Goal: Transaction & Acquisition: Purchase product/service

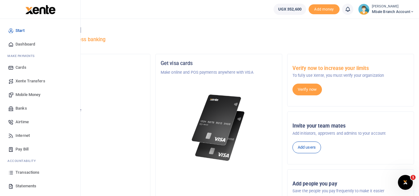
click at [20, 94] on span "Mobile Money" at bounding box center [28, 95] width 25 height 6
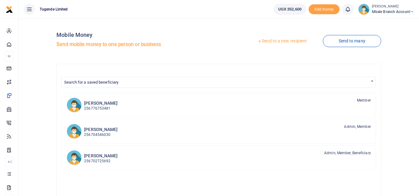
click at [20, 94] on div "Mobile Money Send mobile money to one person or business Send to a new recipien…" at bounding box center [219, 171] width 401 height 305
click at [273, 40] on link "Send to a new recipient" at bounding box center [282, 41] width 81 height 11
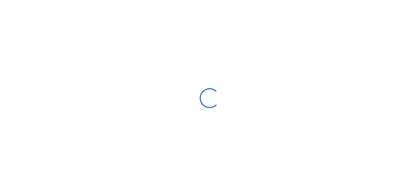
select select "Loading bundles"
select select
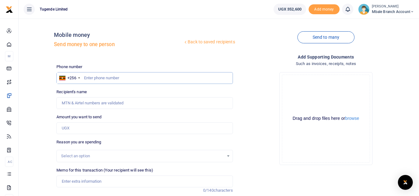
click at [110, 80] on input "text" at bounding box center [144, 78] width 176 height 12
type input "773388780"
type input "[PERSON_NAME]"
type input "773388780"
click at [81, 129] on input "Amount you want to send" at bounding box center [144, 129] width 176 height 12
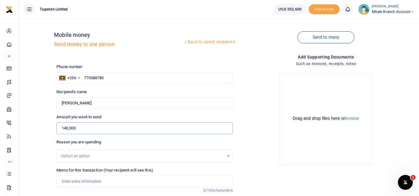
type input "140,000"
click at [93, 157] on div "Select an option" at bounding box center [142, 156] width 163 height 6
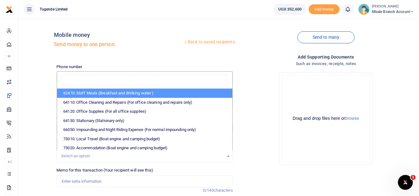
click at [84, 92] on li "62470: Staff Meals (Breakfast and drinking water )" at bounding box center [144, 93] width 175 height 9
select select "23"
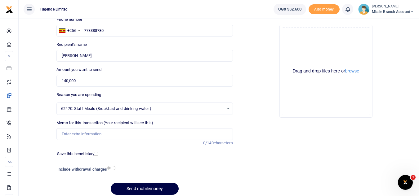
scroll to position [59, 0]
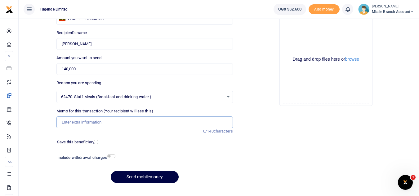
click at [87, 123] on input "Memo for this transaction (Your recipient will see this)" at bounding box center [144, 123] width 176 height 12
paste input "TLUG-016518"
click at [150, 175] on button "Send mobilemoney" at bounding box center [145, 177] width 68 height 12
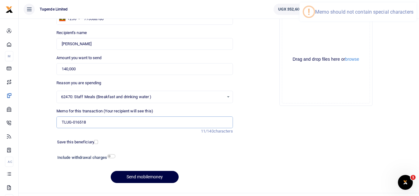
click at [73, 124] on input "TLUG-016518" at bounding box center [144, 123] width 176 height 12
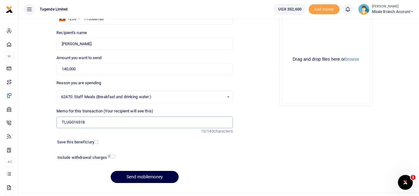
type input "TLUG016518"
click at [131, 179] on button "Send mobilemoney" at bounding box center [145, 177] width 68 height 12
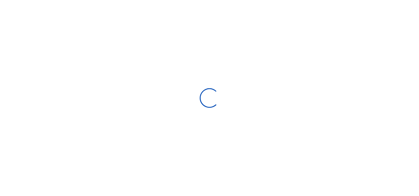
scroll to position [59, 0]
select select
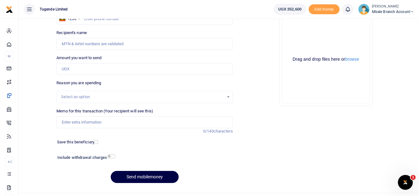
scroll to position [0, 0]
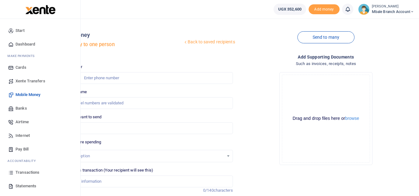
click at [24, 171] on span "Transactions" at bounding box center [28, 173] width 24 height 6
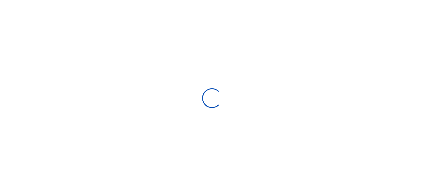
select select
type input "08/10/2025 - 09/08/2025"
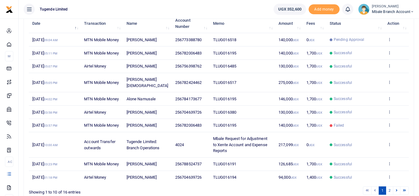
scroll to position [85, 0]
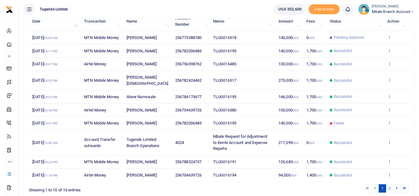
click at [390, 53] on icon at bounding box center [390, 50] width 4 height 4
click at [365, 67] on link "View details" at bounding box center [366, 67] width 49 height 9
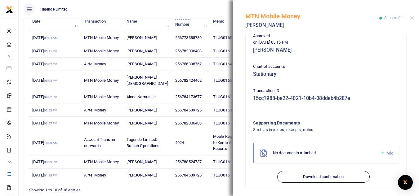
scroll to position [158, 0]
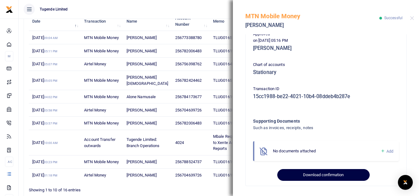
click at [313, 176] on button "Download confirmation" at bounding box center [323, 175] width 92 height 12
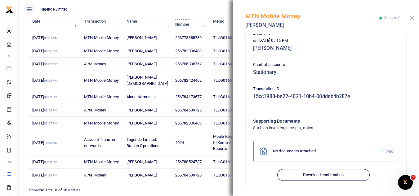
click at [412, 18] on button "Close" at bounding box center [412, 18] width 4 height 4
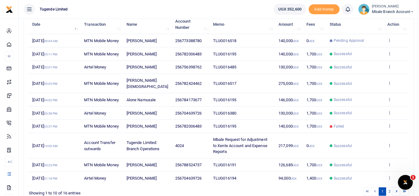
scroll to position [82, 0]
click at [390, 68] on icon at bounding box center [390, 66] width 4 height 4
click at [368, 82] on link "View details" at bounding box center [366, 83] width 49 height 9
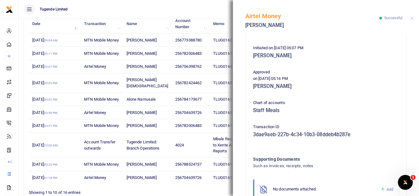
scroll to position [158, 0]
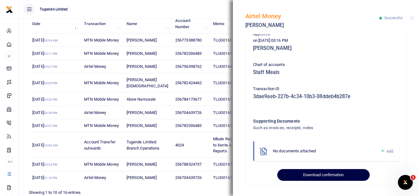
click at [330, 174] on button "Download confirmation" at bounding box center [323, 175] width 92 height 12
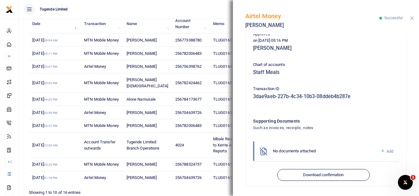
click at [411, 18] on button "Close" at bounding box center [412, 18] width 4 height 4
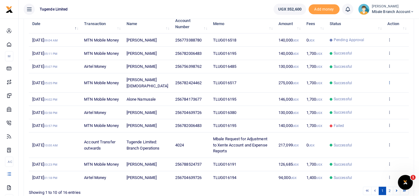
click at [389, 85] on icon at bounding box center [390, 82] width 4 height 4
click at [370, 93] on link "View details" at bounding box center [366, 96] width 49 height 9
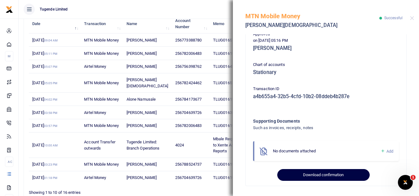
click at [311, 175] on button "Download confirmation" at bounding box center [323, 175] width 92 height 12
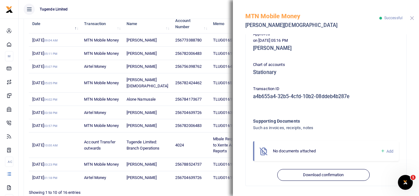
click at [413, 19] on button "Close" at bounding box center [412, 18] width 4 height 4
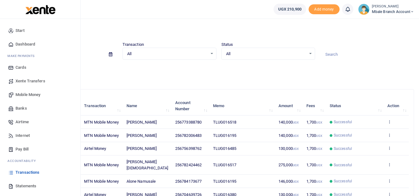
click at [27, 93] on span "Mobile Money" at bounding box center [28, 95] width 25 height 6
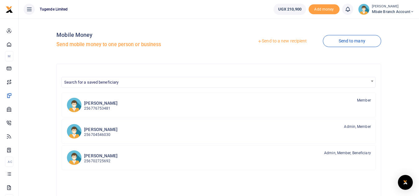
click at [281, 43] on link "Send to a new recipient" at bounding box center [282, 41] width 81 height 11
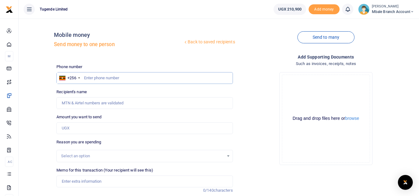
click at [96, 78] on input "text" at bounding box center [144, 78] width 176 height 12
type input "704639726"
type input "Jimmy Musimbi"
type input "704639726"
click at [88, 127] on input "Amount you want to send" at bounding box center [144, 129] width 176 height 12
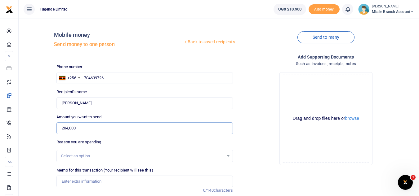
type input "204,000"
click at [218, 156] on div "Select an option" at bounding box center [142, 156] width 163 height 6
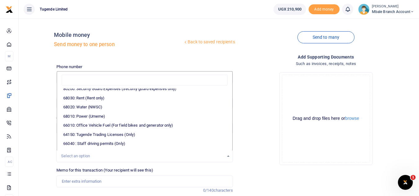
scroll to position [117, 0]
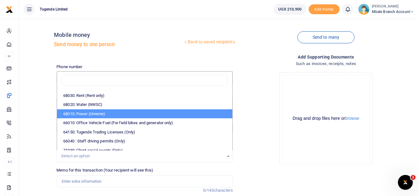
click at [113, 112] on li "68010: Power (Umeme)" at bounding box center [144, 114] width 175 height 9
select select "39"
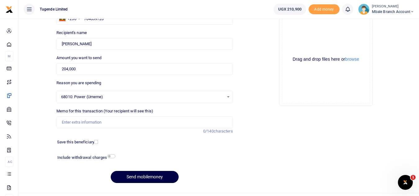
scroll to position [72, 0]
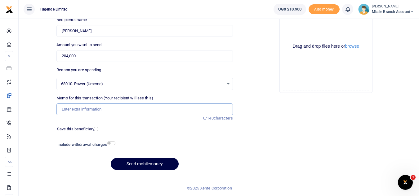
click at [164, 109] on input "Memo for this transaction (Your recipient will see this)" at bounding box center [144, 110] width 176 height 12
paste input "TLUG-016520"
click at [73, 109] on input "TLUG-016520" at bounding box center [144, 110] width 176 height 12
type input "TLUG016520"
click at [150, 166] on button "Send mobilemoney" at bounding box center [145, 164] width 68 height 12
